Goal: Ask a question

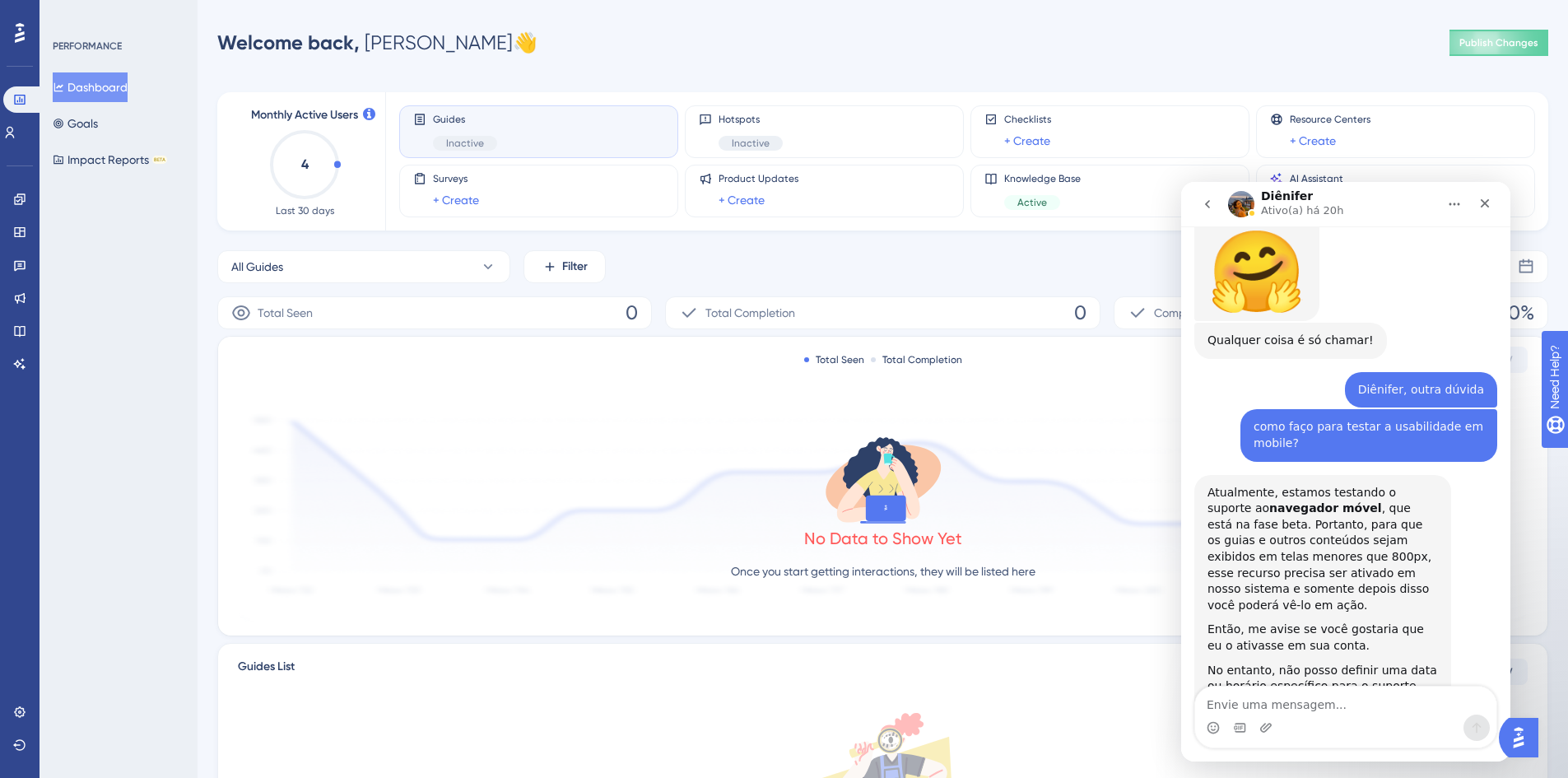
scroll to position [2941, 0]
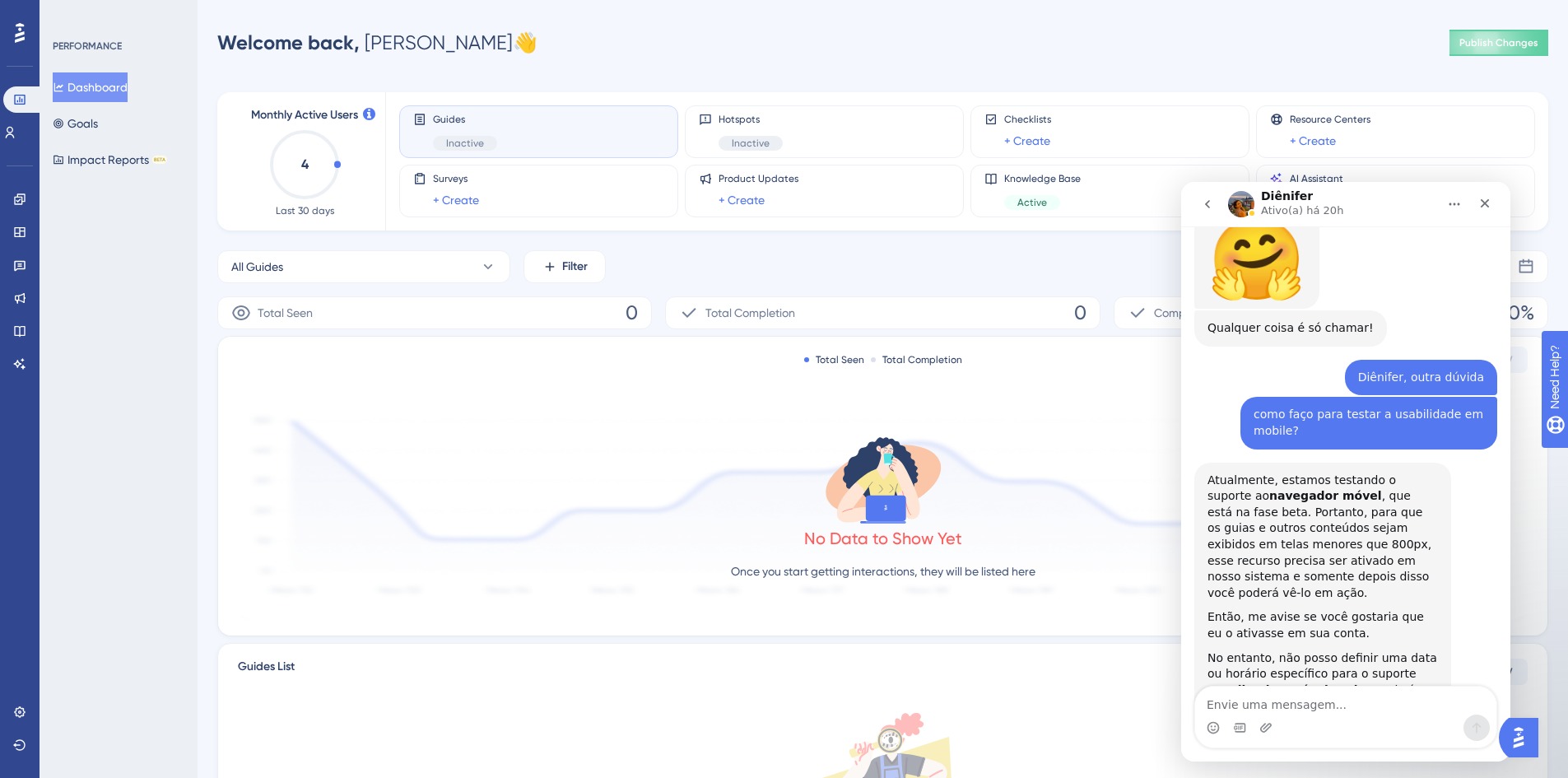
click at [1336, 713] on textarea "Envie uma mensagem..." at bounding box center [1346, 701] width 301 height 28
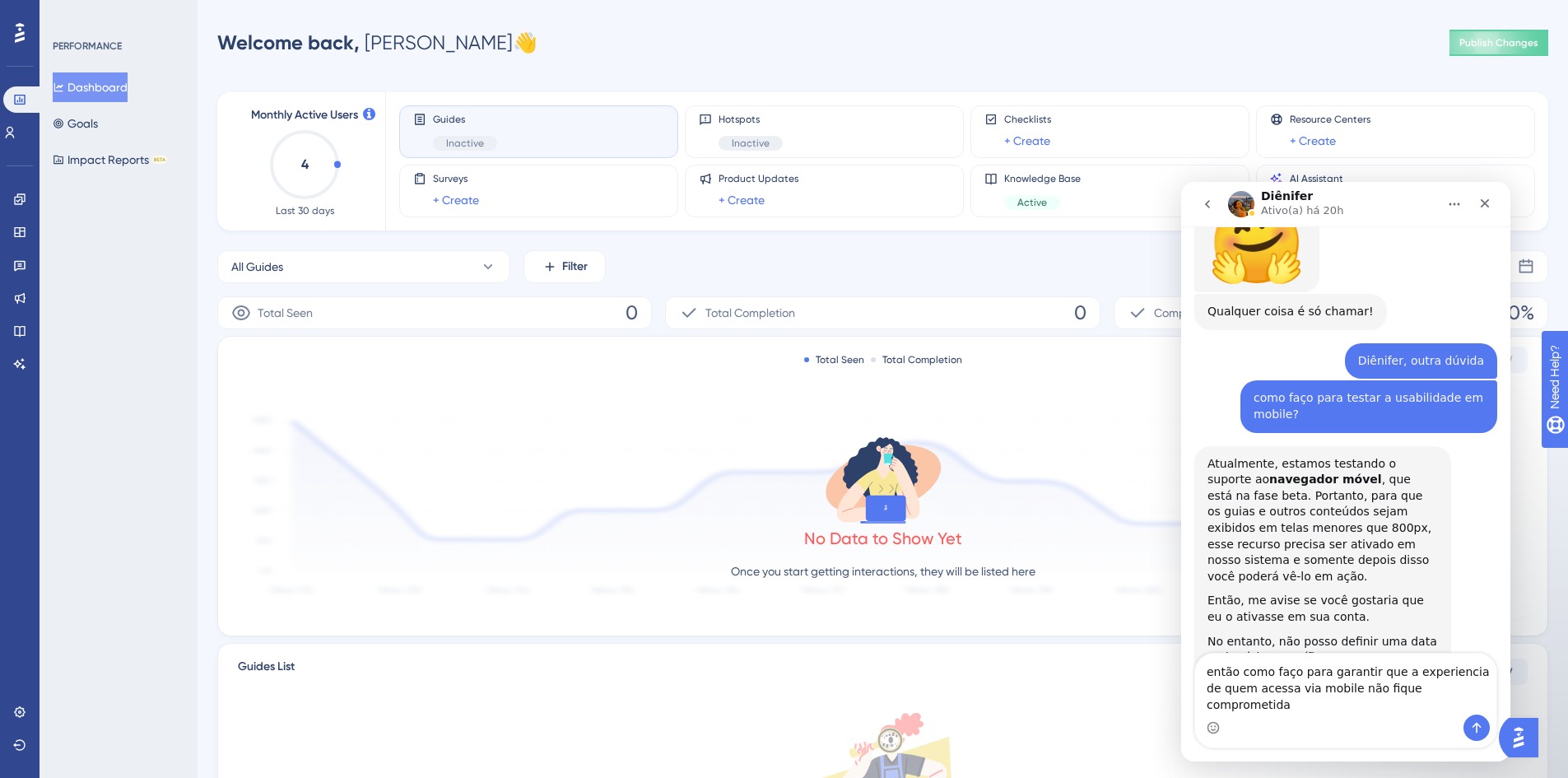
type textarea "então como faço para garantir que a experiencia de quem acessa via mobile não f…"
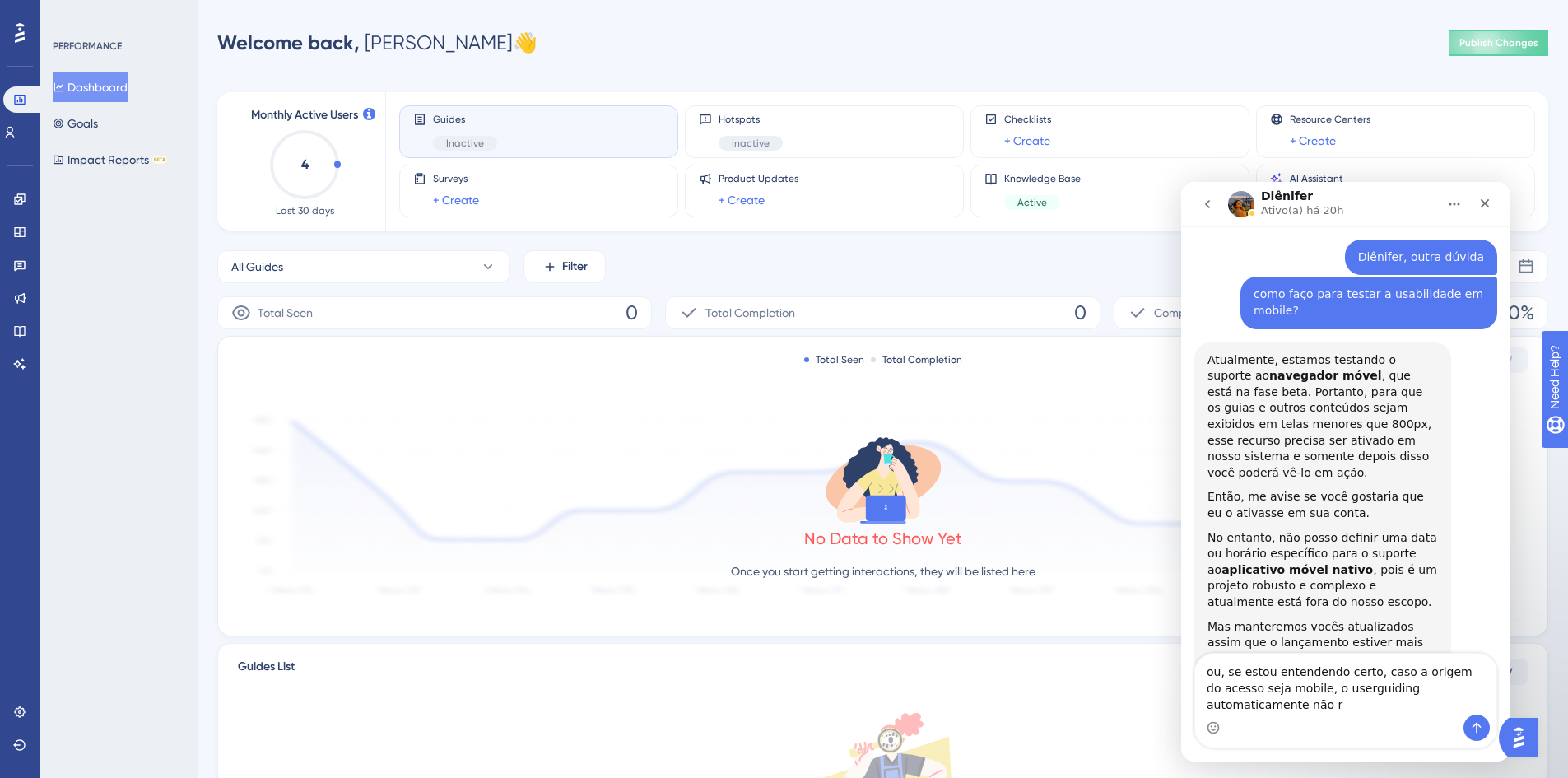
scroll to position [3078, 0]
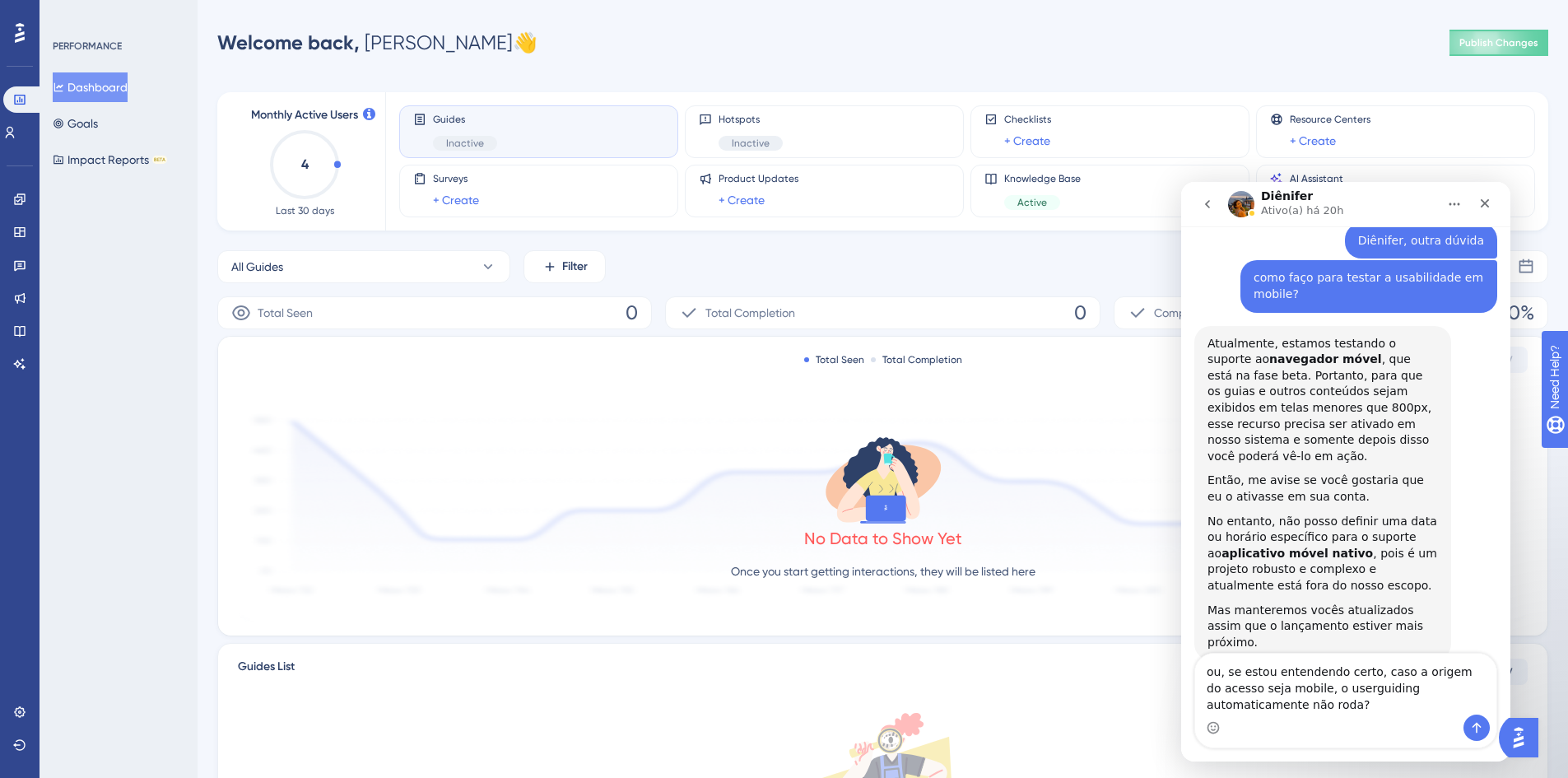
type textarea "ou, se estou entendendo certo, caso a origem do acesso seja mobile, o userguidi…"
click at [1486, 723] on button "Enviar mensagem…" at bounding box center [1477, 728] width 27 height 27
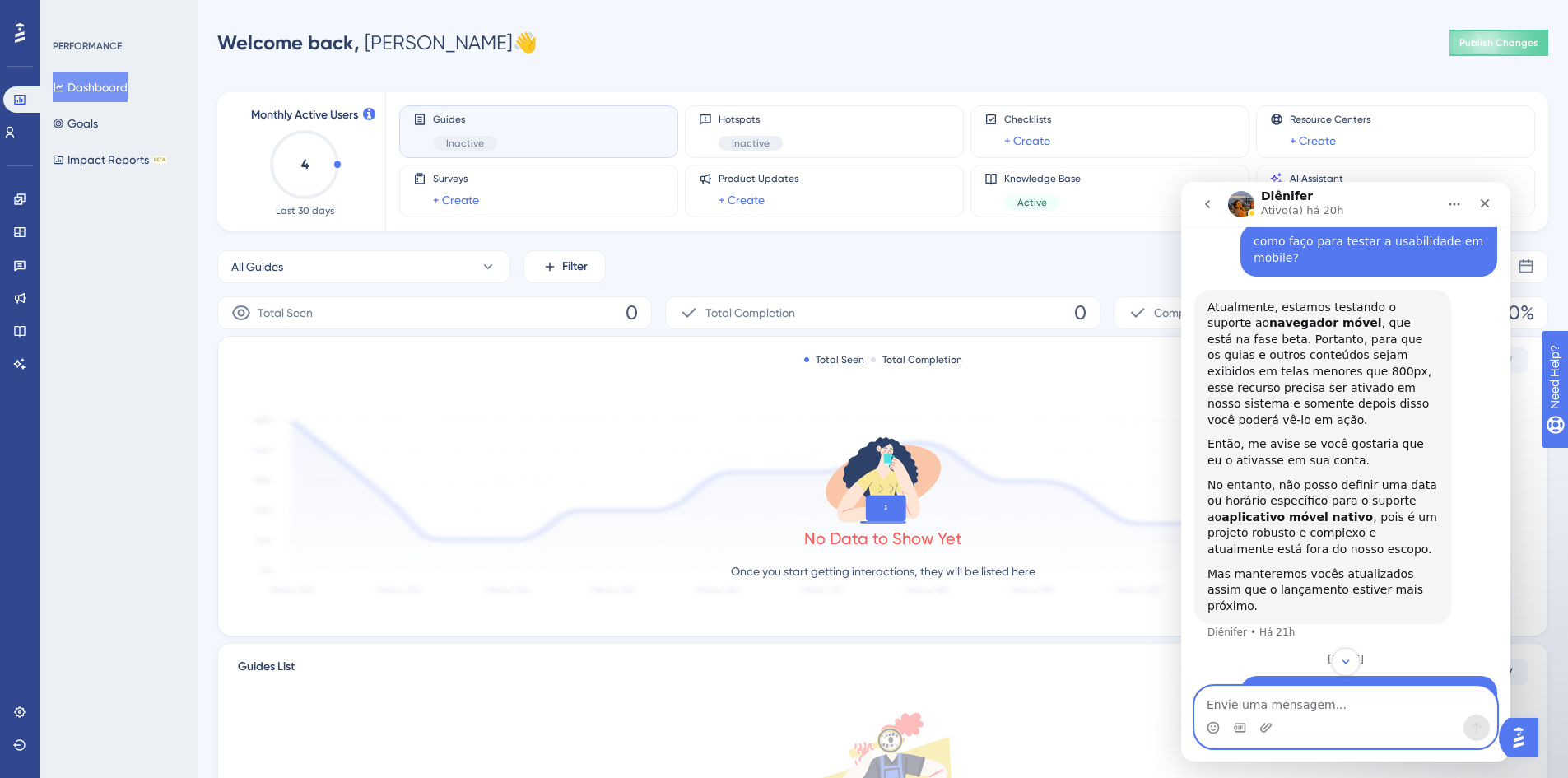
scroll to position [3114, 0]
click at [1281, 700] on textarea "Envie uma mensagem..." at bounding box center [1346, 701] width 301 height 28
paste textarea "WebView"
type textarea "no nosso caso, é um WebView"
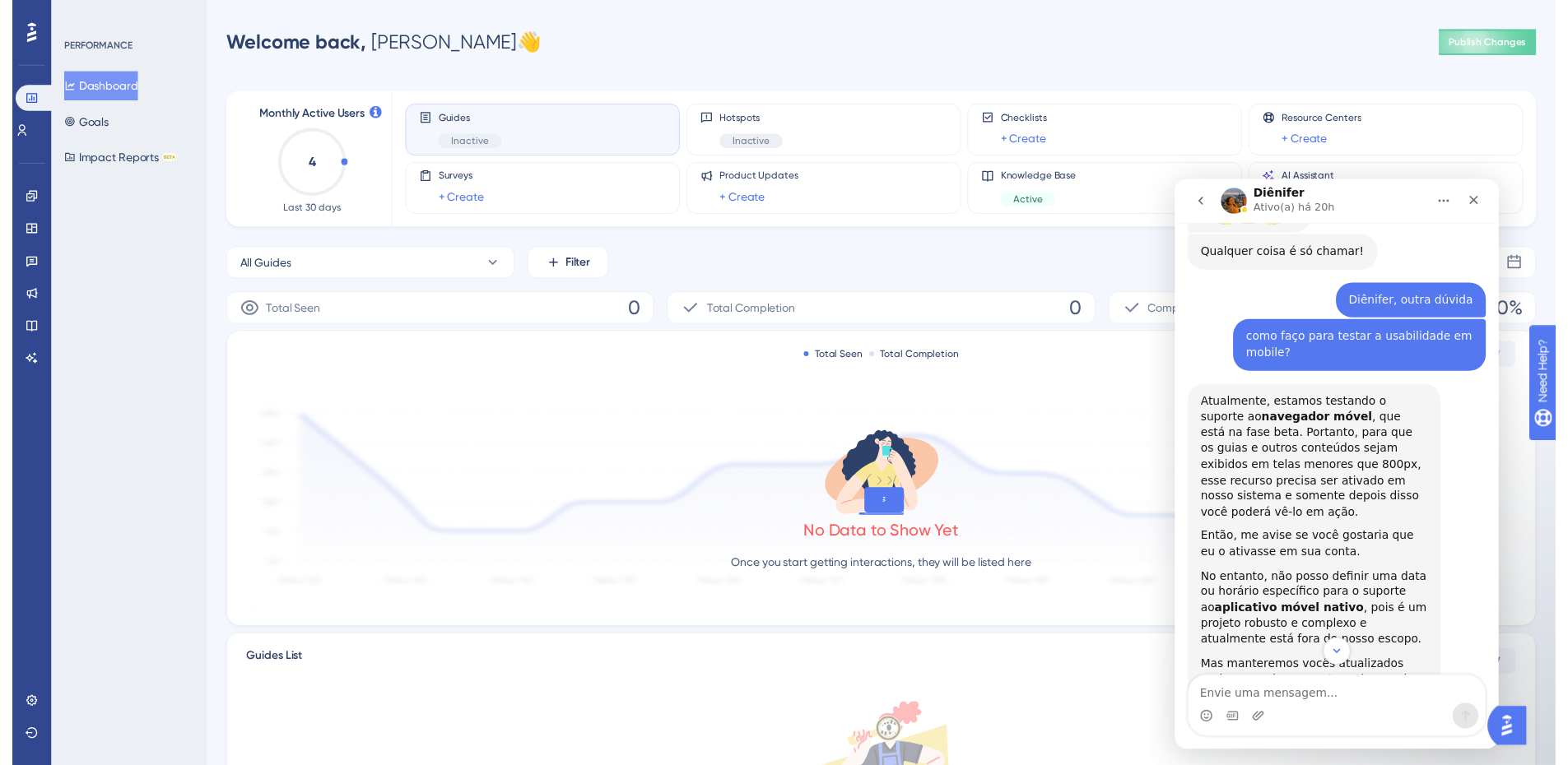
scroll to position [3031, 0]
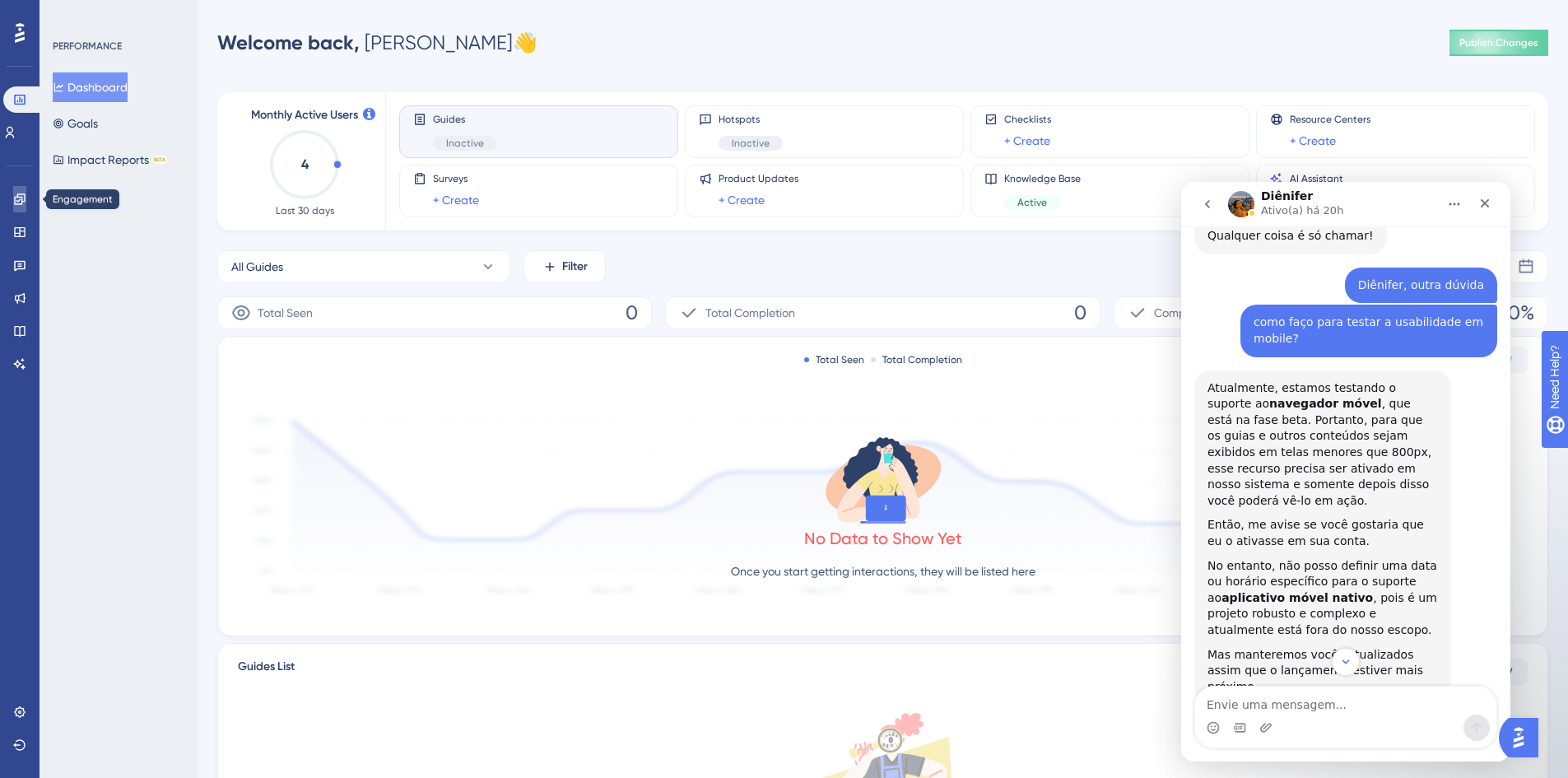
click at [13, 198] on icon at bounding box center [20, 200] width 13 height 13
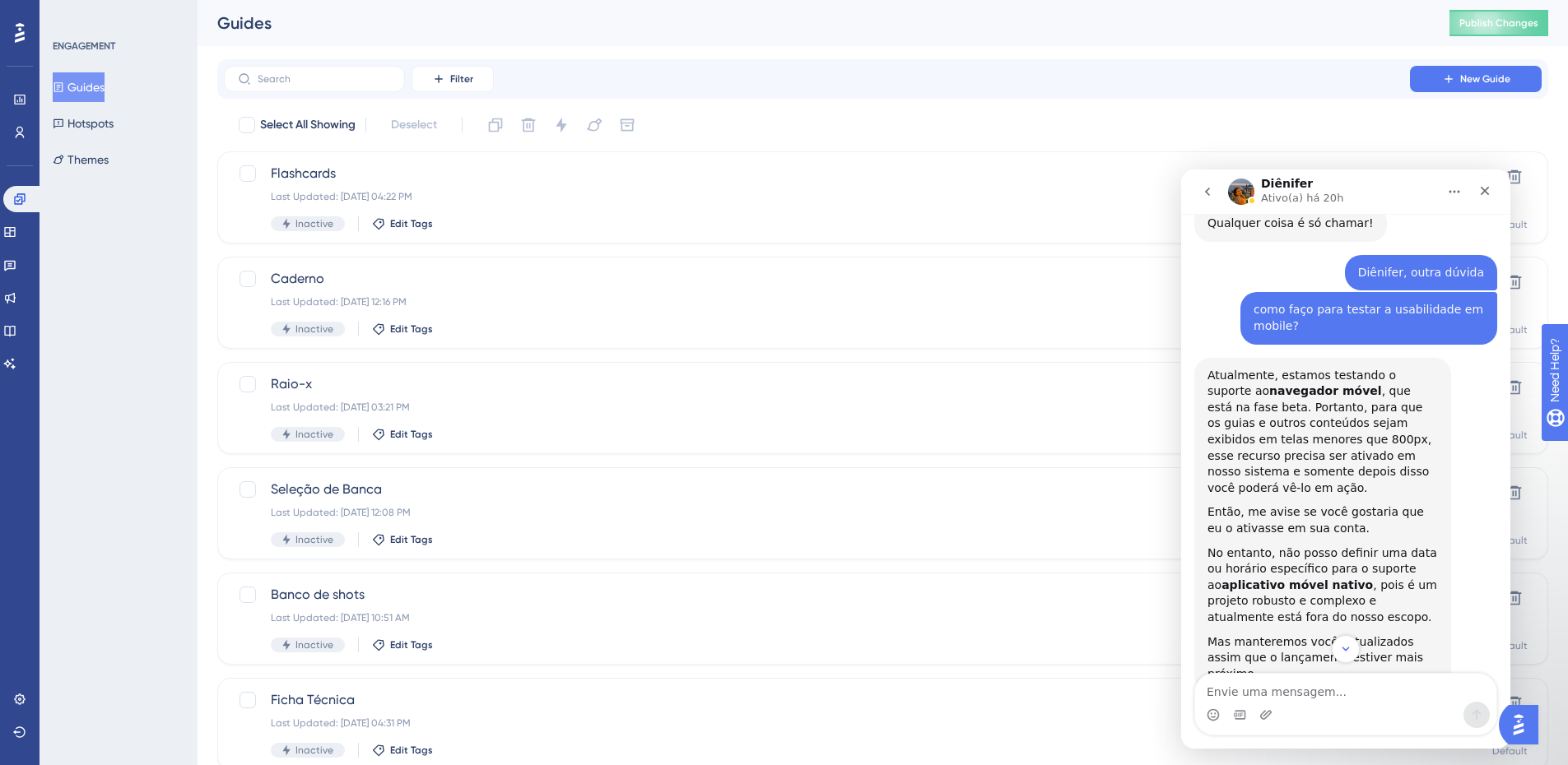
click at [1418, 194] on div "Diênifer Ativo(a) há 20h" at bounding box center [1333, 192] width 209 height 29
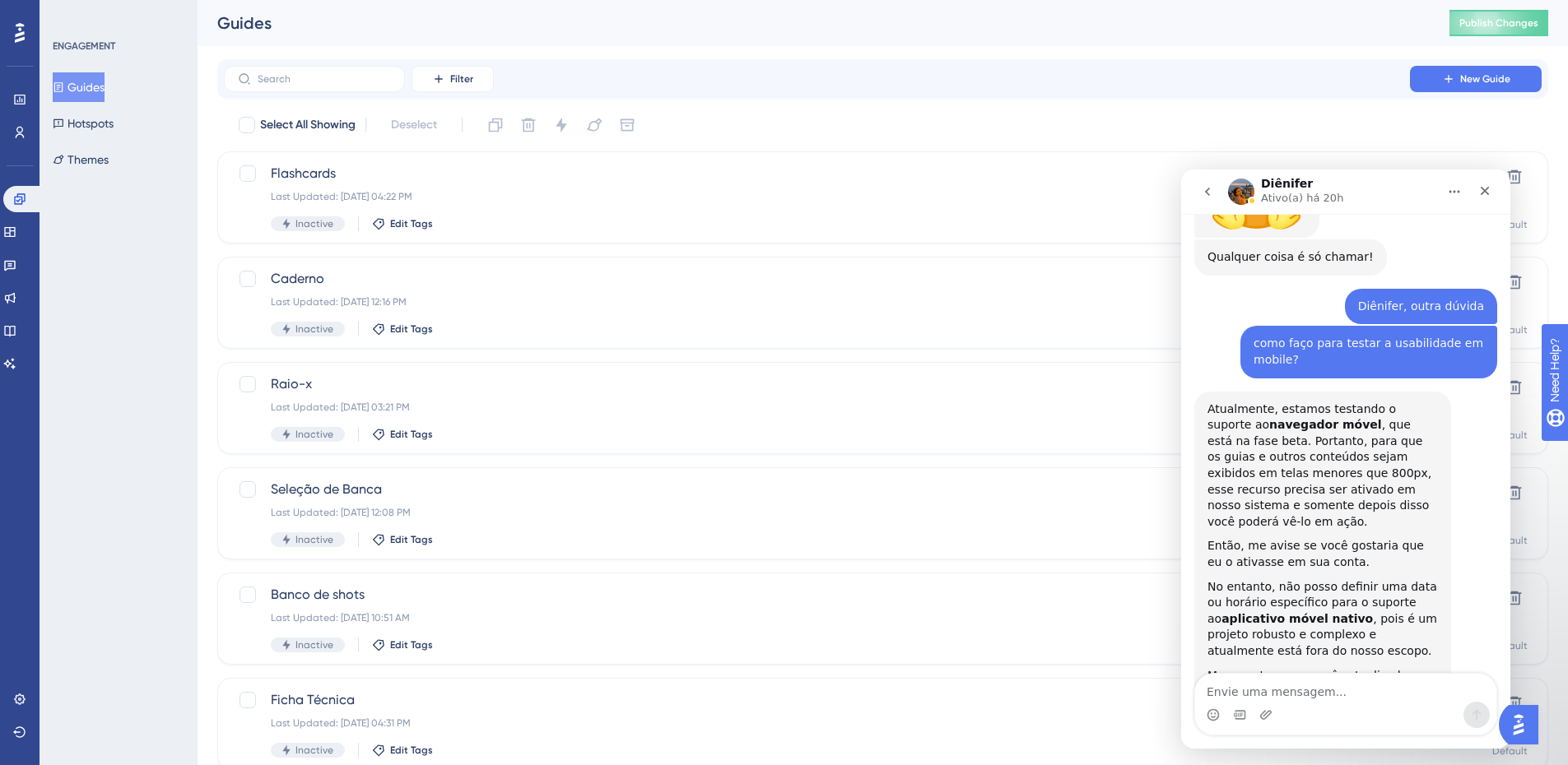
scroll to position [2821, 0]
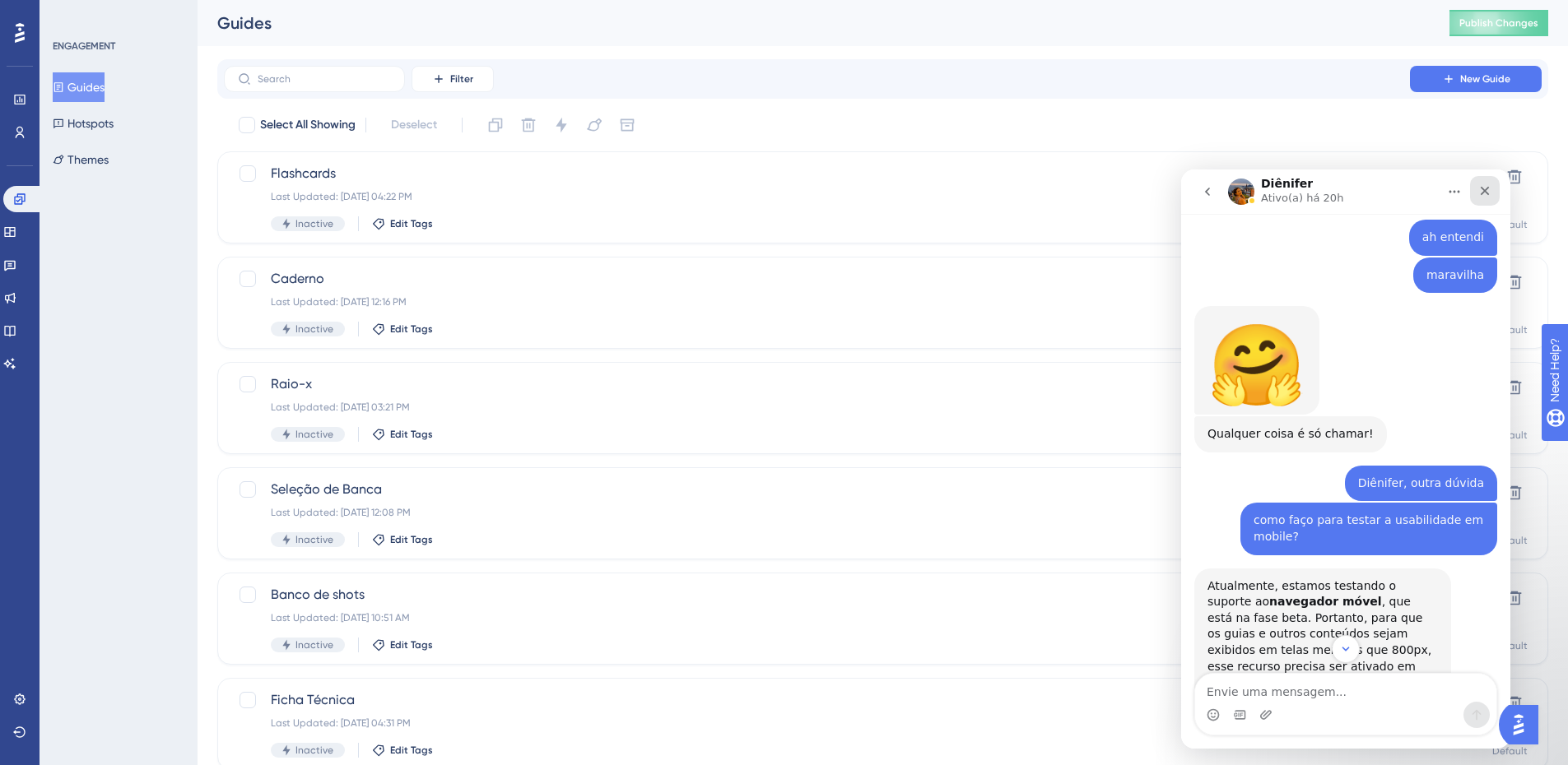
click at [1488, 190] on icon "Fechar" at bounding box center [1486, 191] width 13 height 13
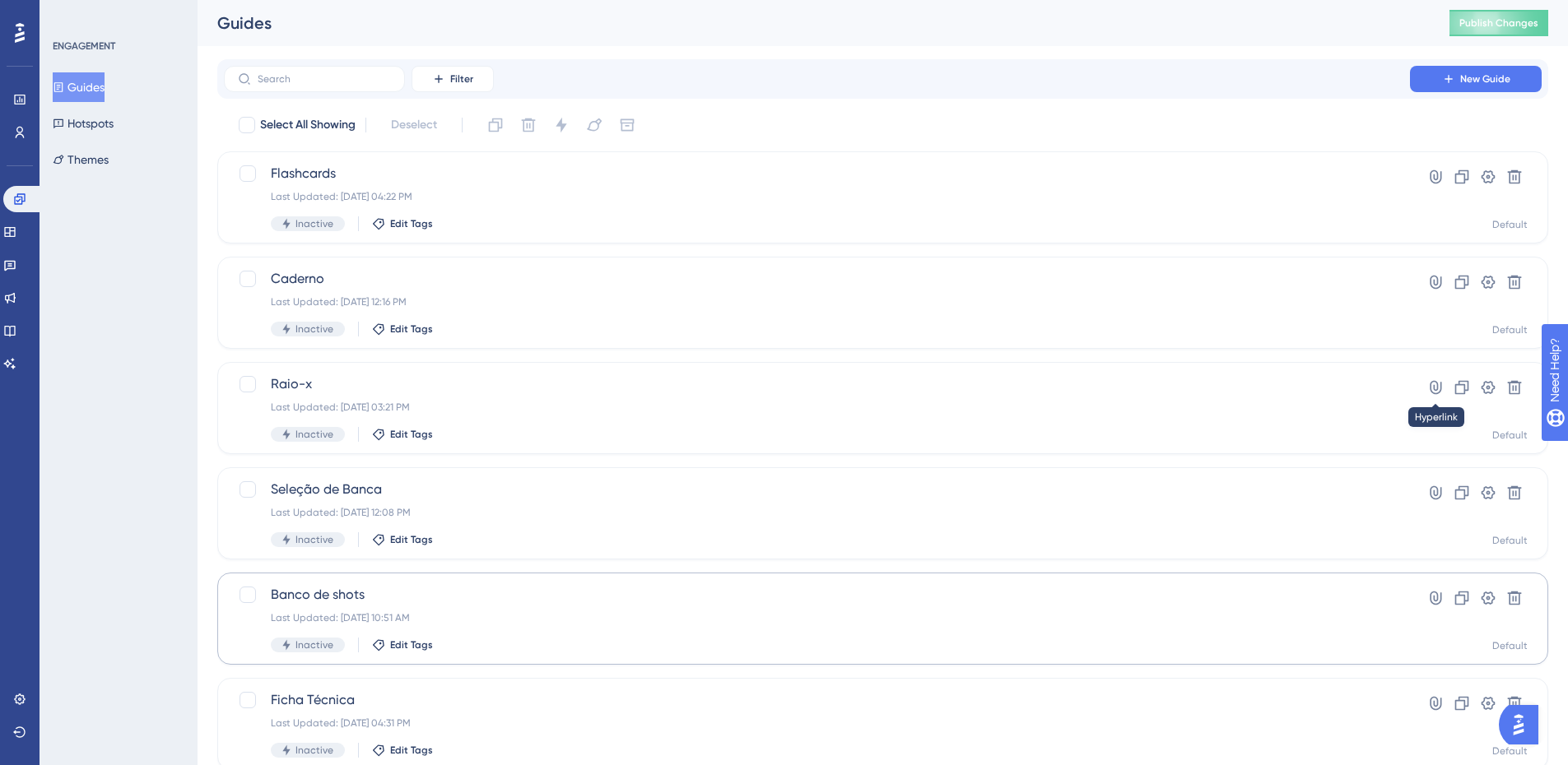
scroll to position [3150, 0]
click at [1531, 728] on img "Open AI Assistant Launcher" at bounding box center [1519, 725] width 30 height 30
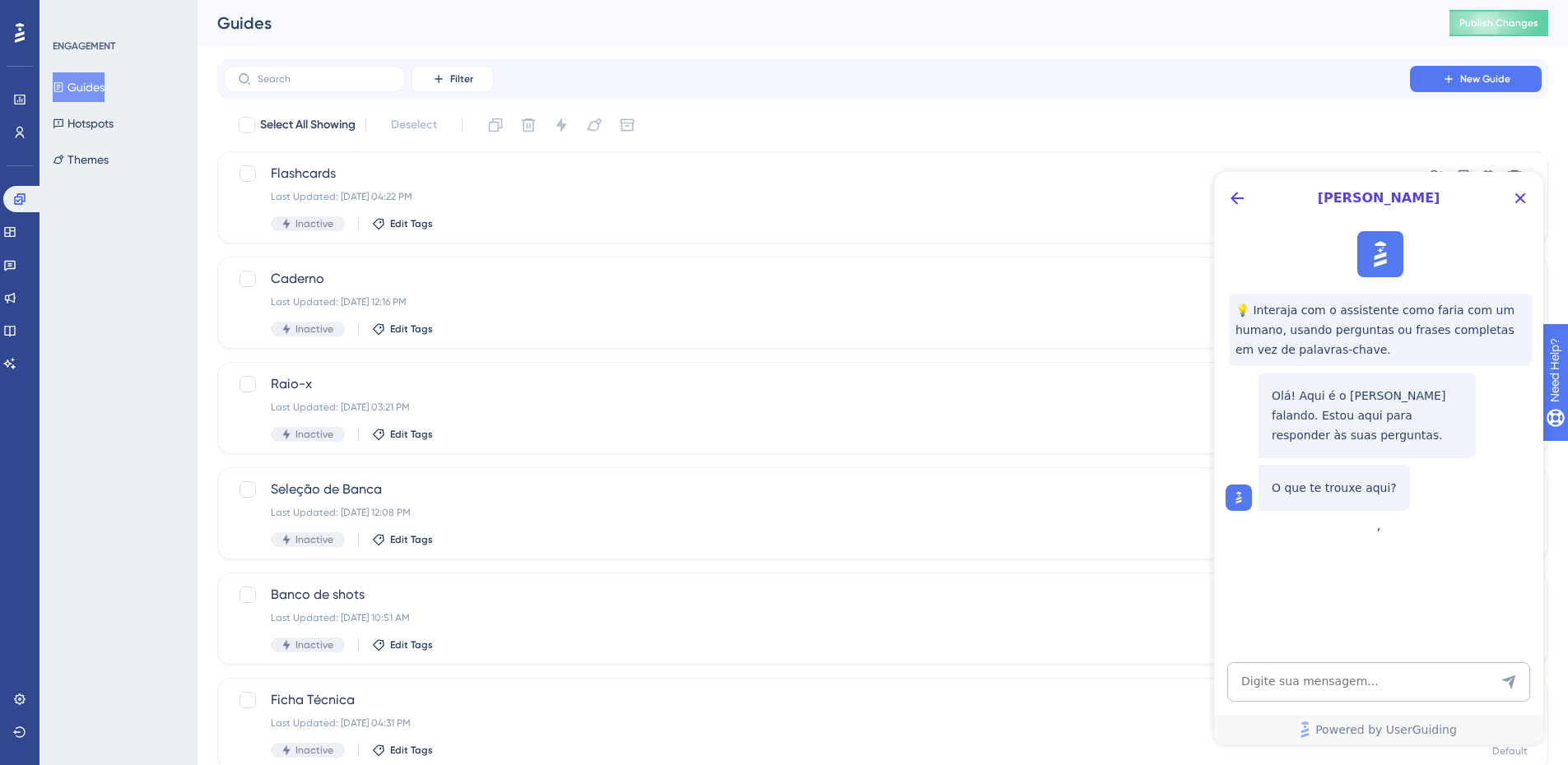
scroll to position [0, 0]
click at [1239, 200] on icon "Back Button" at bounding box center [1238, 199] width 20 height 20
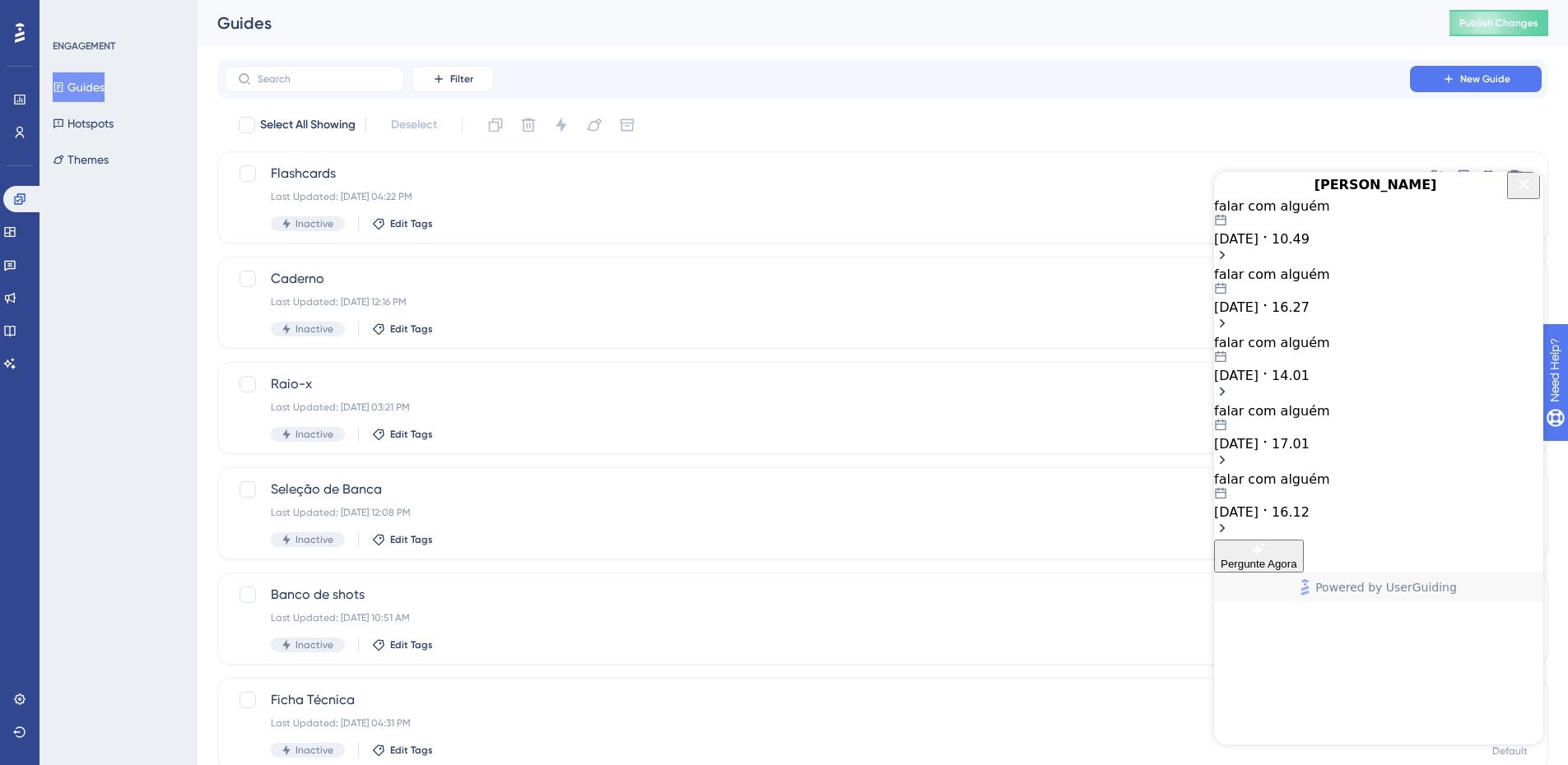
click at [1528, 195] on icon "Close Button" at bounding box center [1524, 185] width 20 height 20
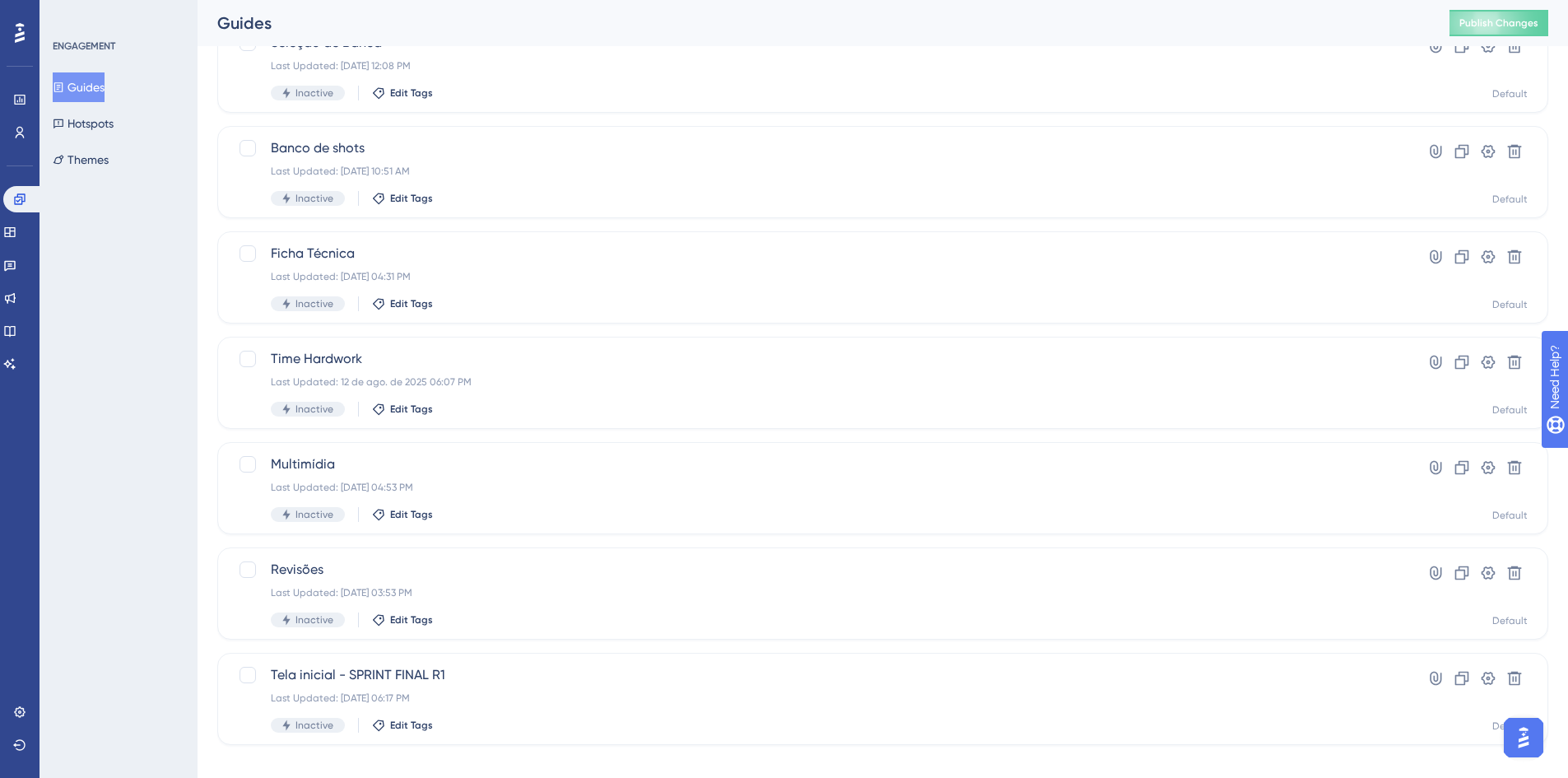
scroll to position [467, 0]
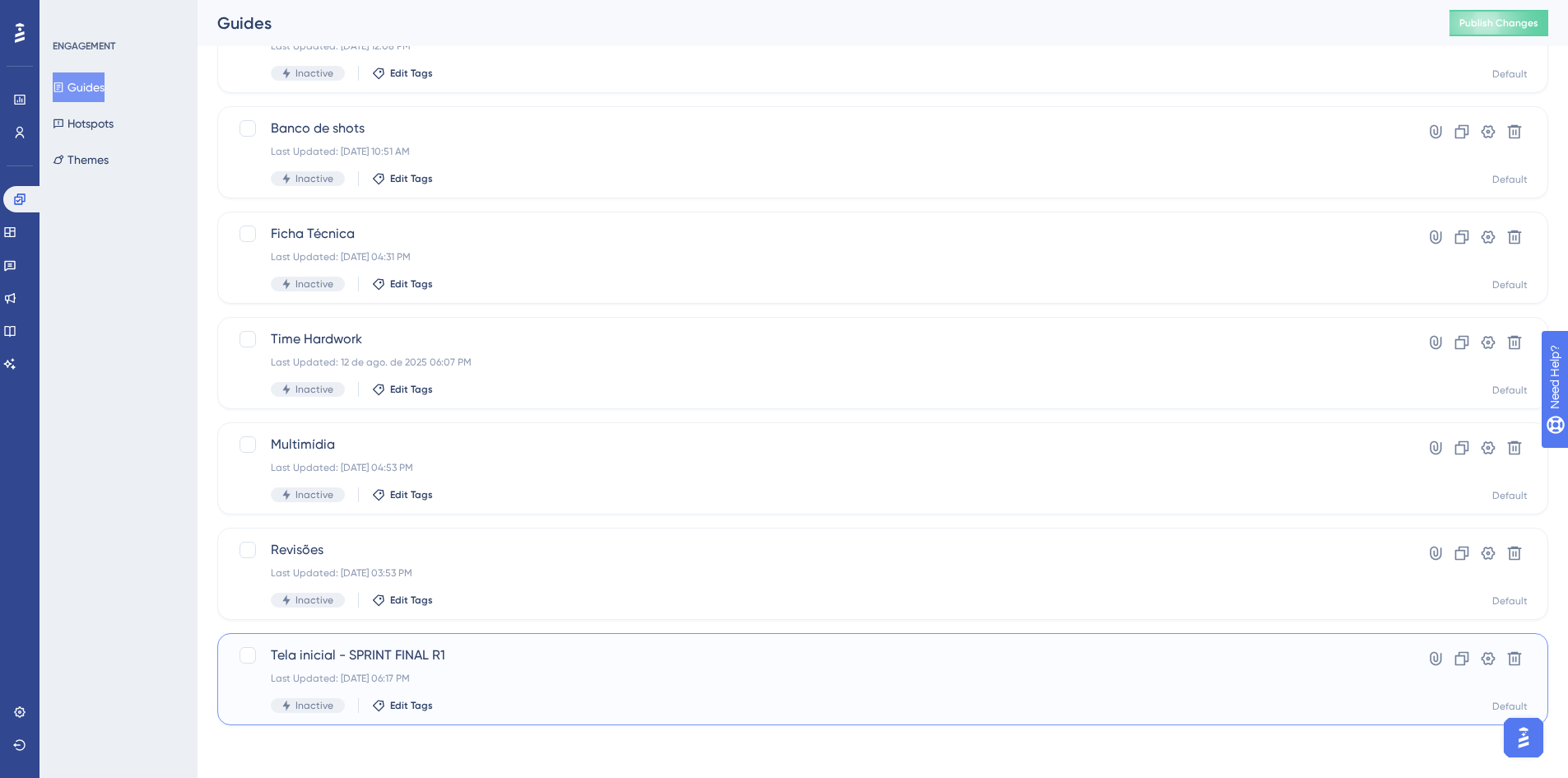
click at [389, 652] on span "Tela inicial - SPRINT FINAL R1" at bounding box center [817, 656] width 1092 height 20
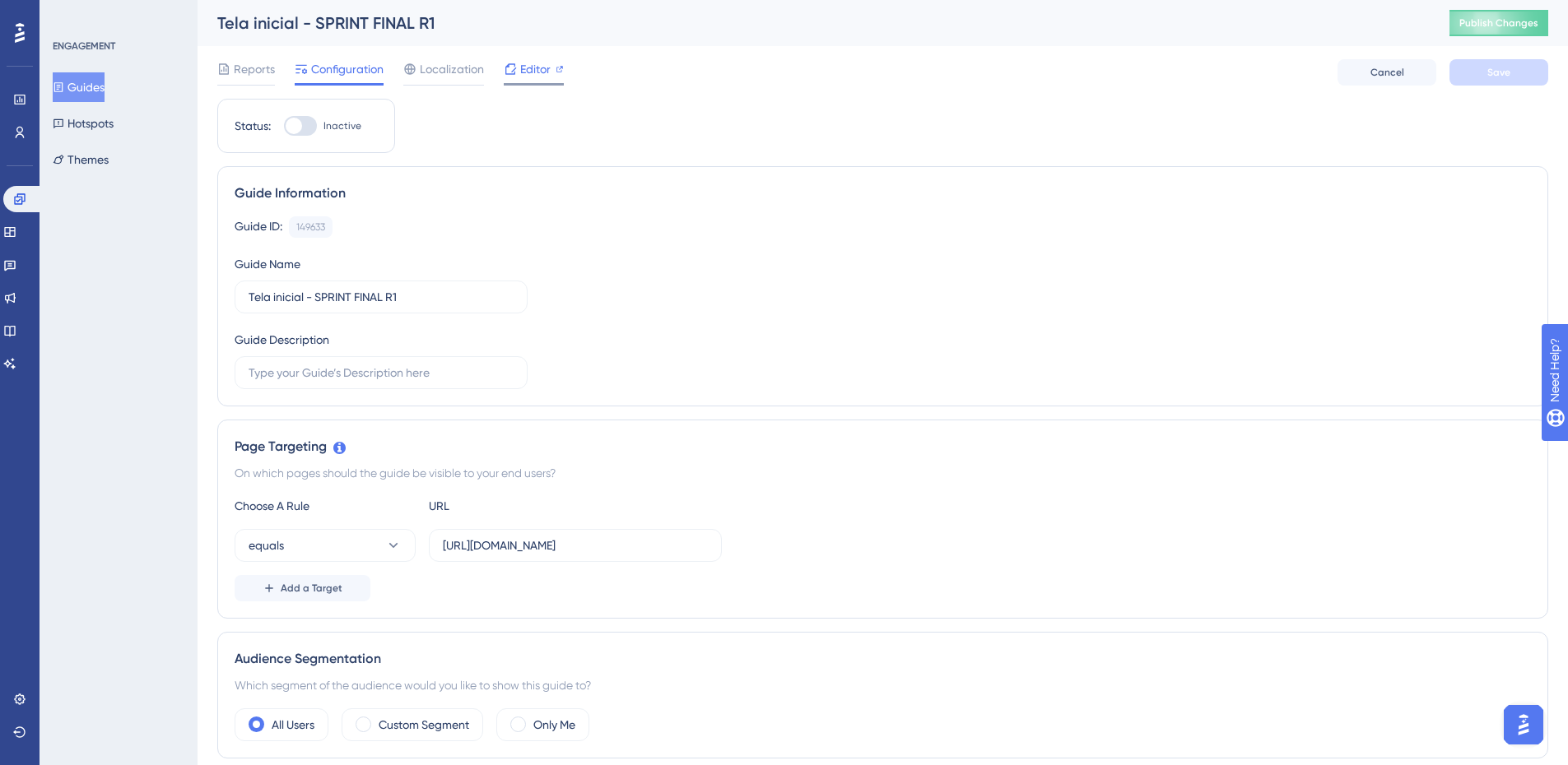
click at [531, 74] on span "Editor" at bounding box center [536, 69] width 31 height 20
